Goal: Transaction & Acquisition: Purchase product/service

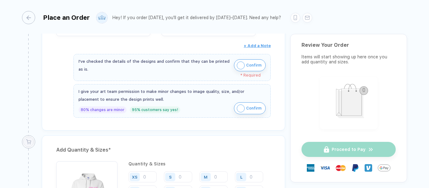
scroll to position [227, 0]
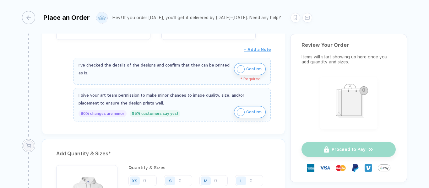
click at [241, 71] on img "button" at bounding box center [241, 69] width 8 height 8
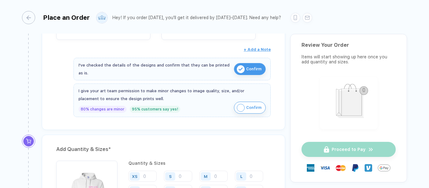
click at [240, 101] on div "I give your art team permission to make minor changes to image quality, size, a…" at bounding box center [172, 95] width 187 height 16
click at [237, 107] on img "button" at bounding box center [241, 108] width 8 height 8
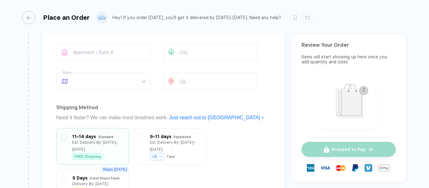
scroll to position [386, 0]
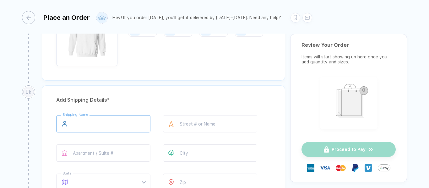
click at [101, 130] on input "text" at bounding box center [103, 123] width 94 height 17
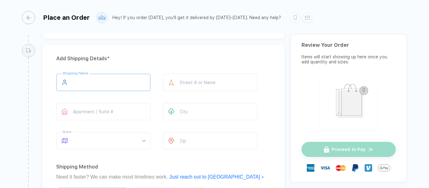
scroll to position [429, 0]
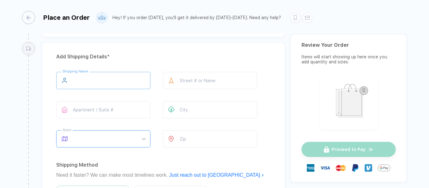
click at [101, 138] on span at bounding box center [109, 139] width 72 height 17
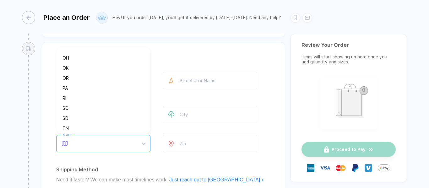
scroll to position [342, 0]
click at [81, 96] on div "PA" at bounding box center [101, 95] width 77 height 7
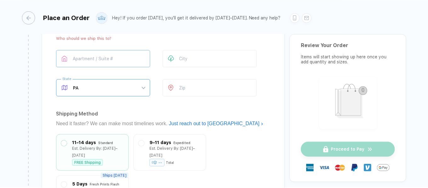
scroll to position [480, 0]
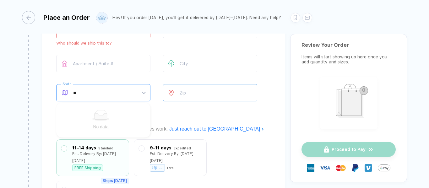
type input "*"
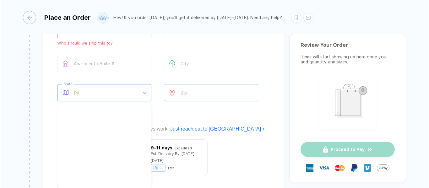
scroll to position [272, 0]
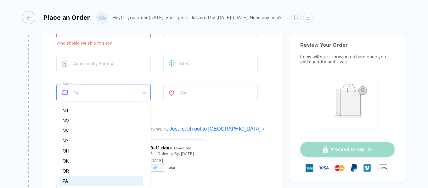
click at [76, 183] on div "PA" at bounding box center [101, 181] width 77 height 7
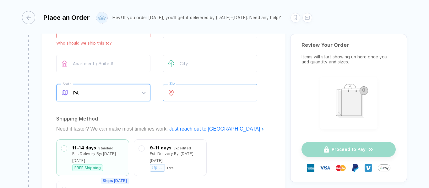
click at [224, 90] on input "number" at bounding box center [210, 92] width 94 height 17
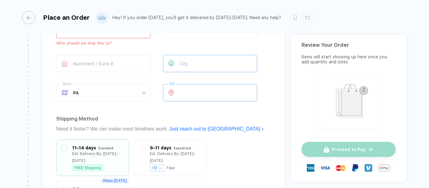
type input "*****"
click at [208, 66] on input "text" at bounding box center [210, 63] width 94 height 17
type input "*********"
click at [132, 66] on input "text" at bounding box center [103, 63] width 94 height 17
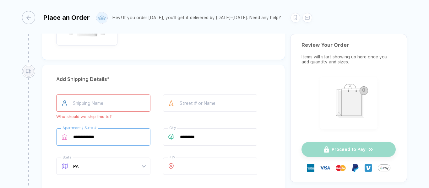
scroll to position [408, 0]
type input "**********"
click at [91, 105] on input "text" at bounding box center [103, 101] width 94 height 17
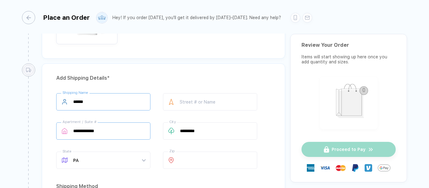
type input "******"
click at [108, 129] on input "**********" at bounding box center [103, 131] width 94 height 17
drag, startPoint x: 108, startPoint y: 129, endPoint x: 67, endPoint y: 130, distance: 41.8
click at [67, 130] on div "**********" at bounding box center [103, 131] width 94 height 17
type input "**********"
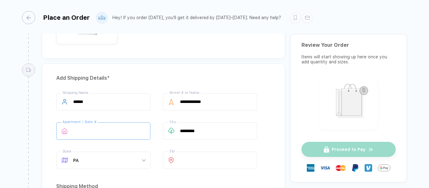
click at [126, 135] on input "text" at bounding box center [103, 131] width 94 height 17
click at [267, 115] on div "**********" at bounding box center [163, 132] width 215 height 78
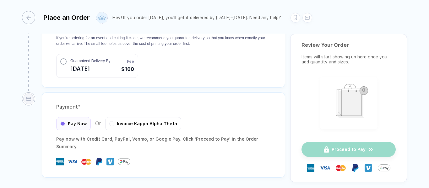
scroll to position [690, 0]
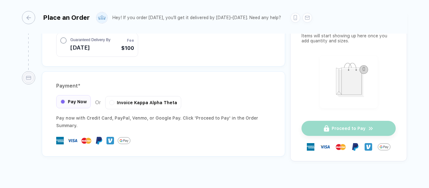
click at [78, 99] on span "Pay Now" at bounding box center [77, 101] width 19 height 5
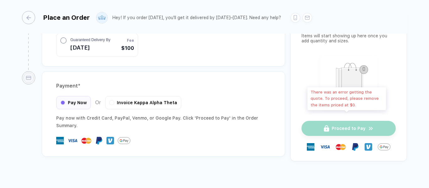
click at [325, 121] on div "Proceed to Pay" at bounding box center [349, 128] width 94 height 15
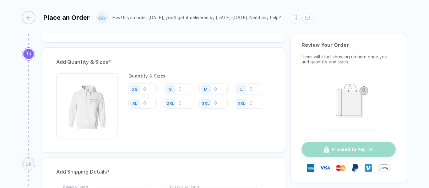
scroll to position [316, 0]
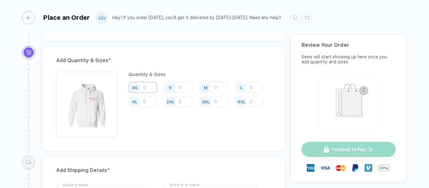
click at [151, 87] on input "number" at bounding box center [143, 87] width 28 height 11
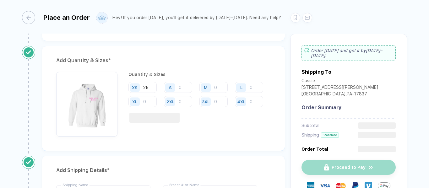
type input "25"
click at [170, 85] on div "S" at bounding box center [170, 87] width 10 height 8
click at [184, 90] on input "number" at bounding box center [178, 87] width 28 height 11
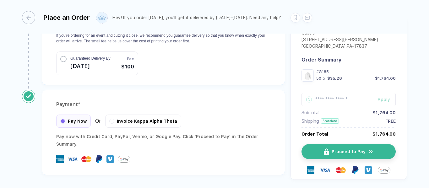
scroll to position [30, 0]
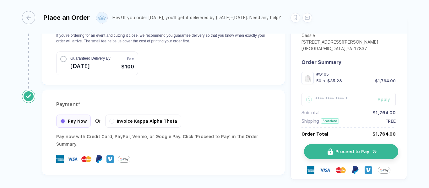
type input "25"
click at [354, 149] on span "Proceed to Pay" at bounding box center [353, 151] width 34 height 5
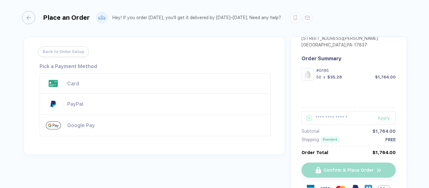
scroll to position [51, 0]
click at [81, 86] on div "Card" at bounding box center [165, 84] width 197 height 6
